Goal: Task Accomplishment & Management: Use online tool/utility

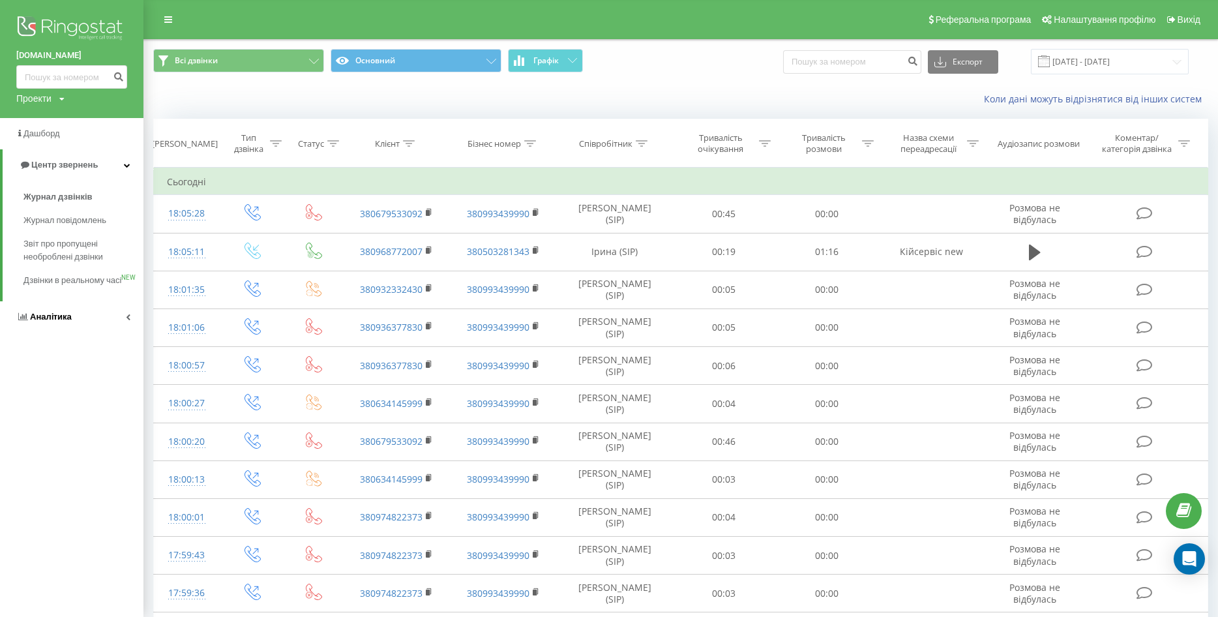
click at [49, 322] on span "Аналiтика" at bounding box center [51, 317] width 42 height 10
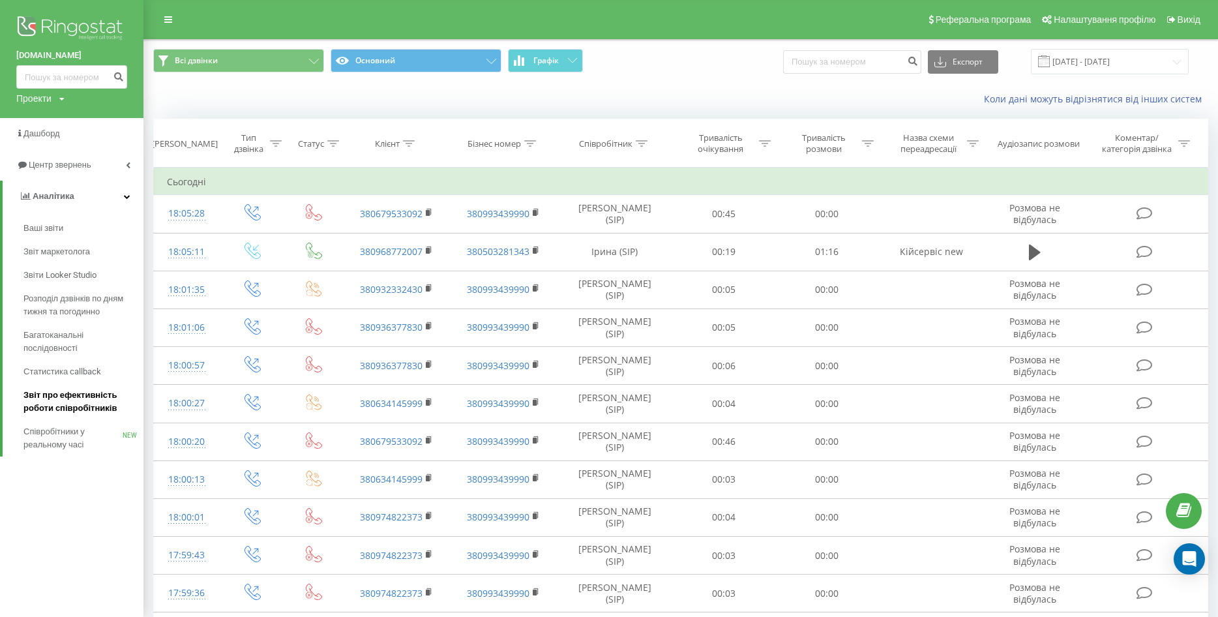
click at [72, 413] on span "Звіт про ефективність роботи співробітників" at bounding box center [79, 402] width 113 height 26
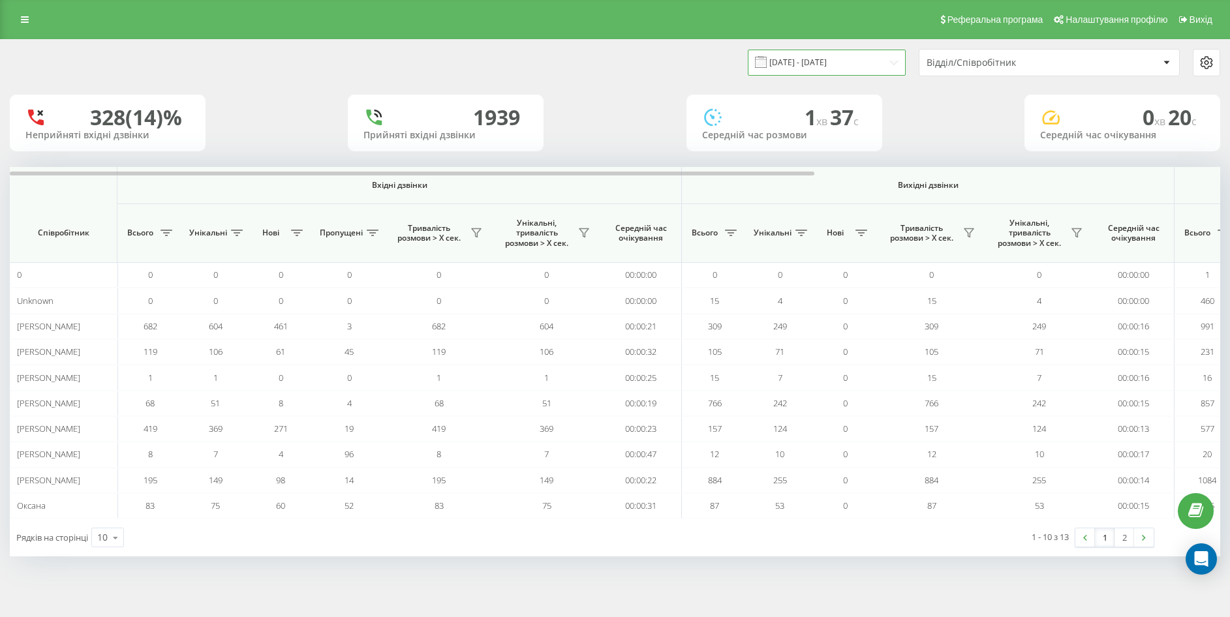
click at [815, 66] on input "[DATE] - [DATE]" at bounding box center [827, 62] width 158 height 25
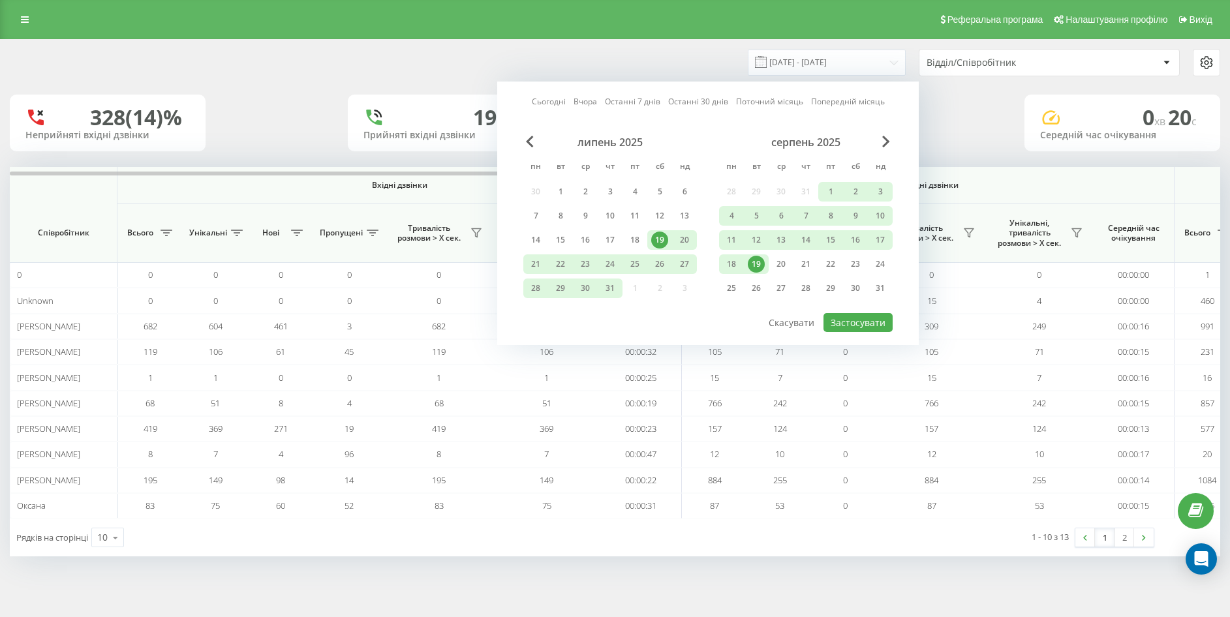
click at [749, 264] on div "19" at bounding box center [756, 264] width 17 height 17
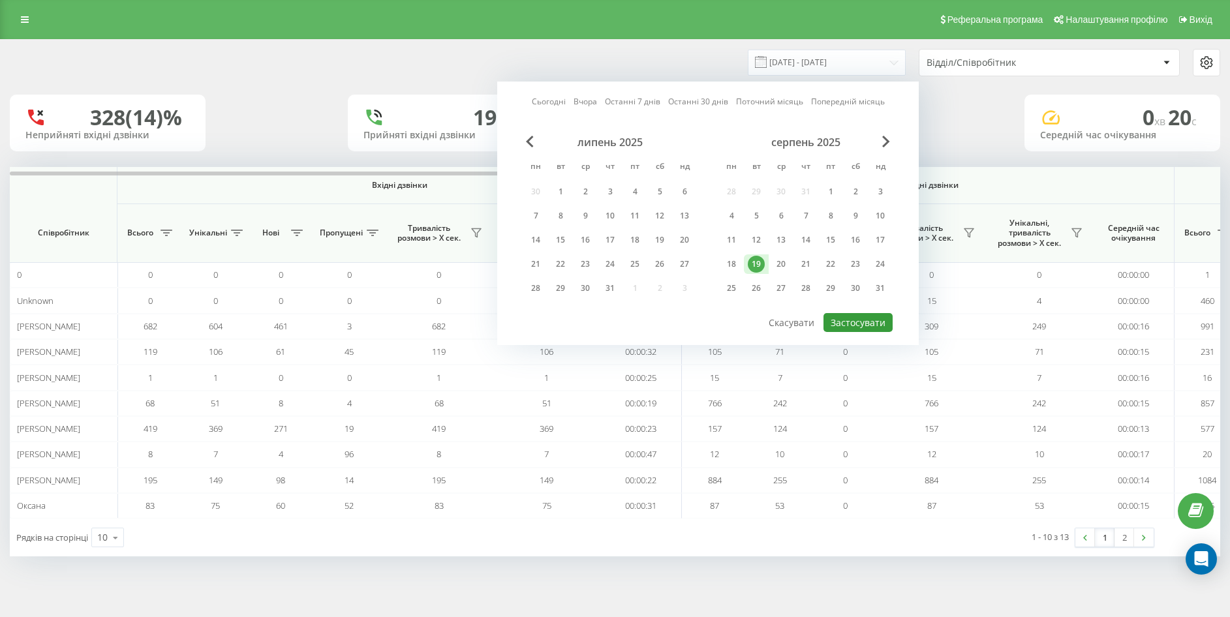
click at [866, 324] on button "Застосувати" at bounding box center [857, 322] width 69 height 19
type input "19.08.2025 - 19.08.2025"
